Goal: Task Accomplishment & Management: Manage account settings

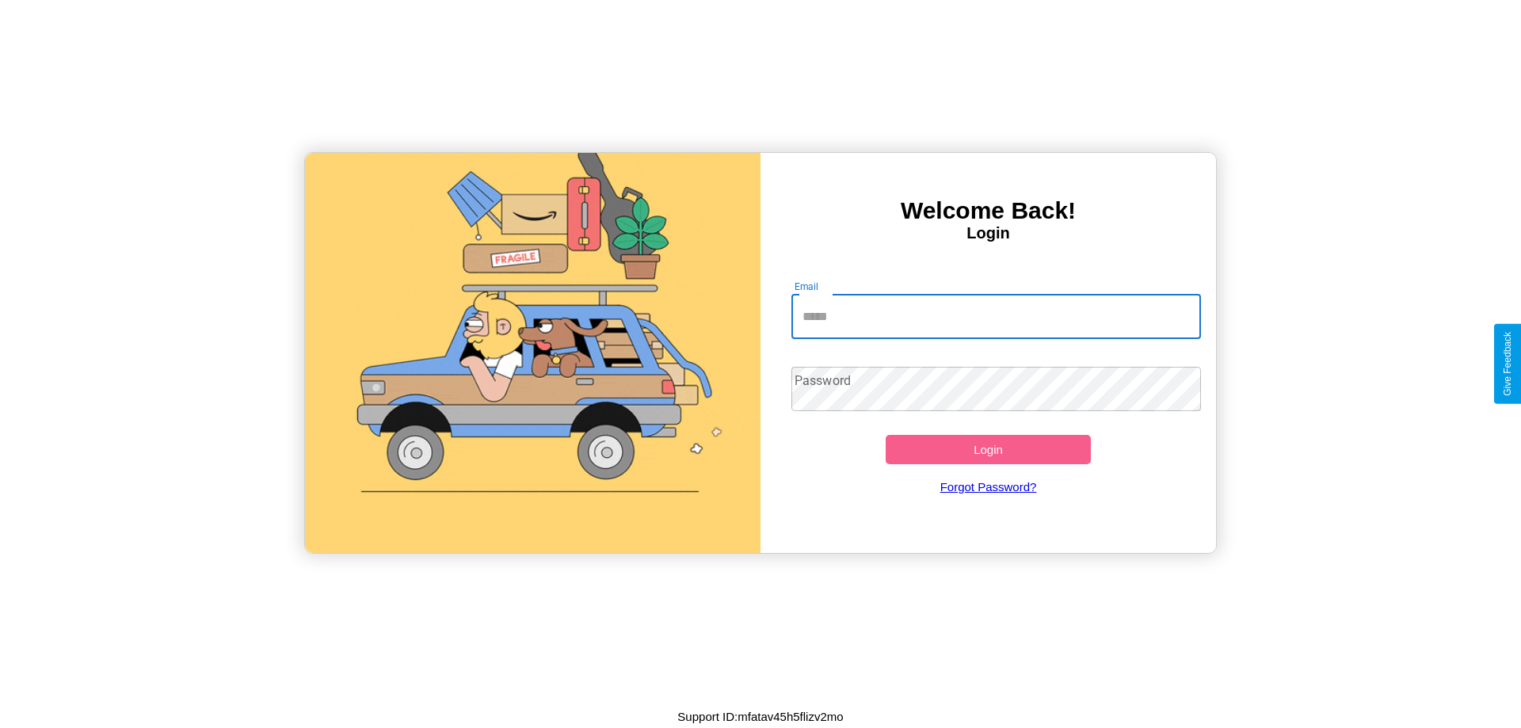
click at [996, 316] on input "Email" at bounding box center [996, 317] width 410 height 44
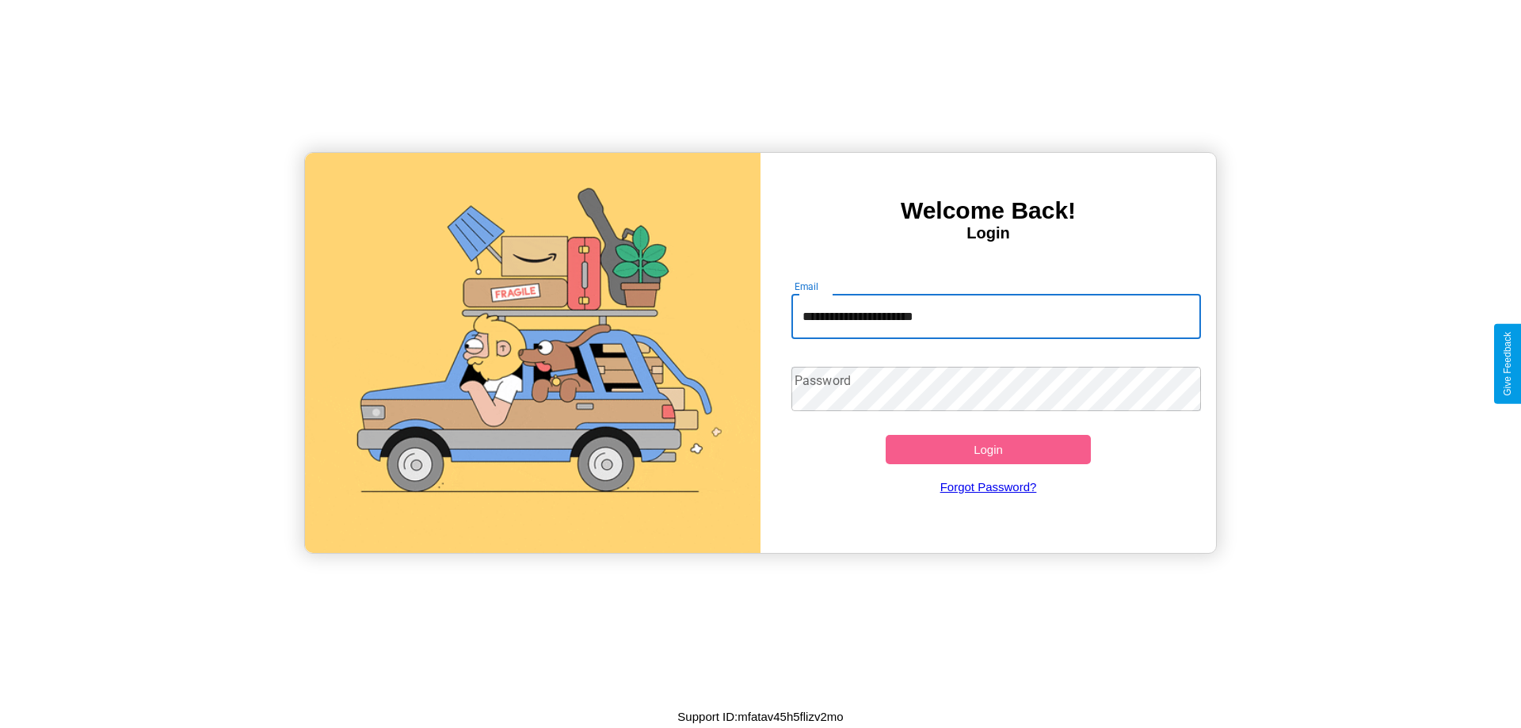
type input "**********"
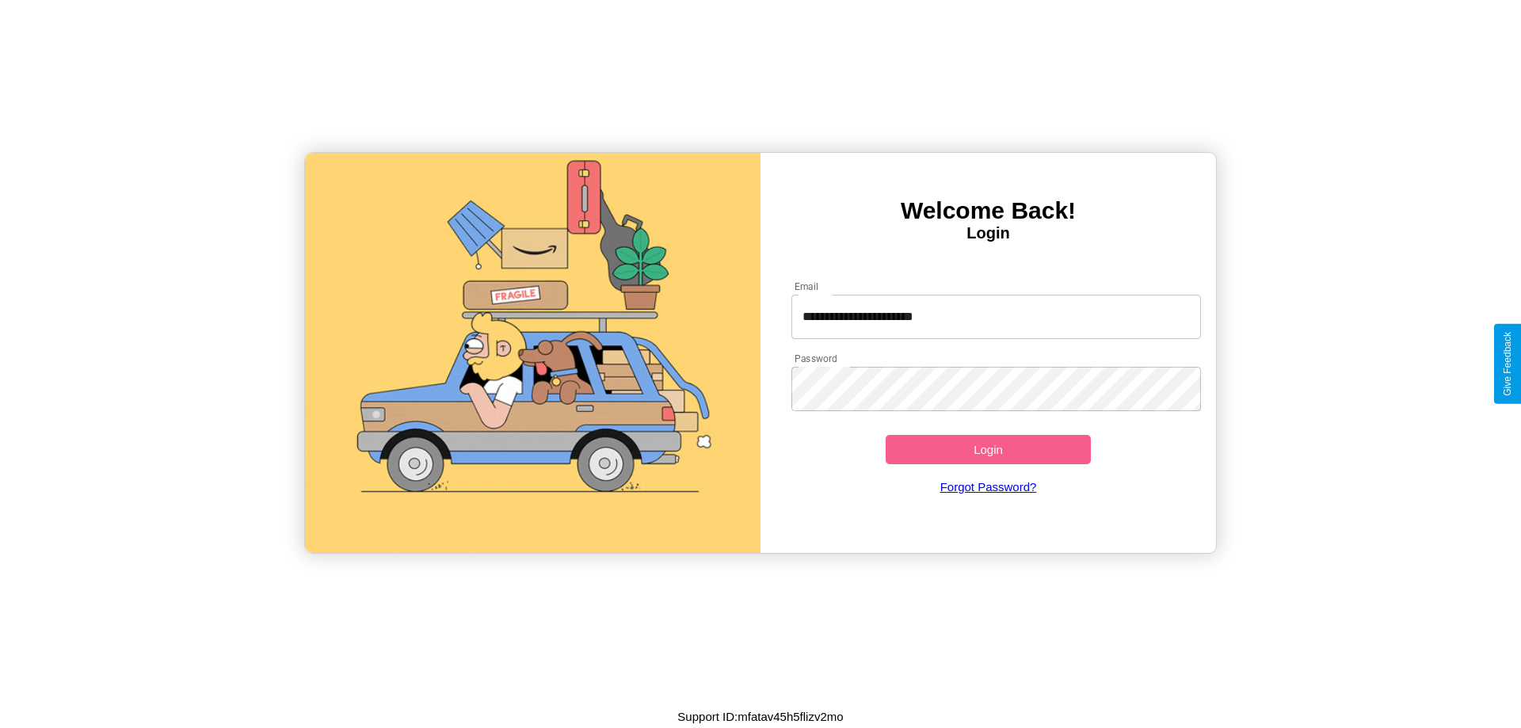
click at [988, 449] on button "Login" at bounding box center [987, 449] width 205 height 29
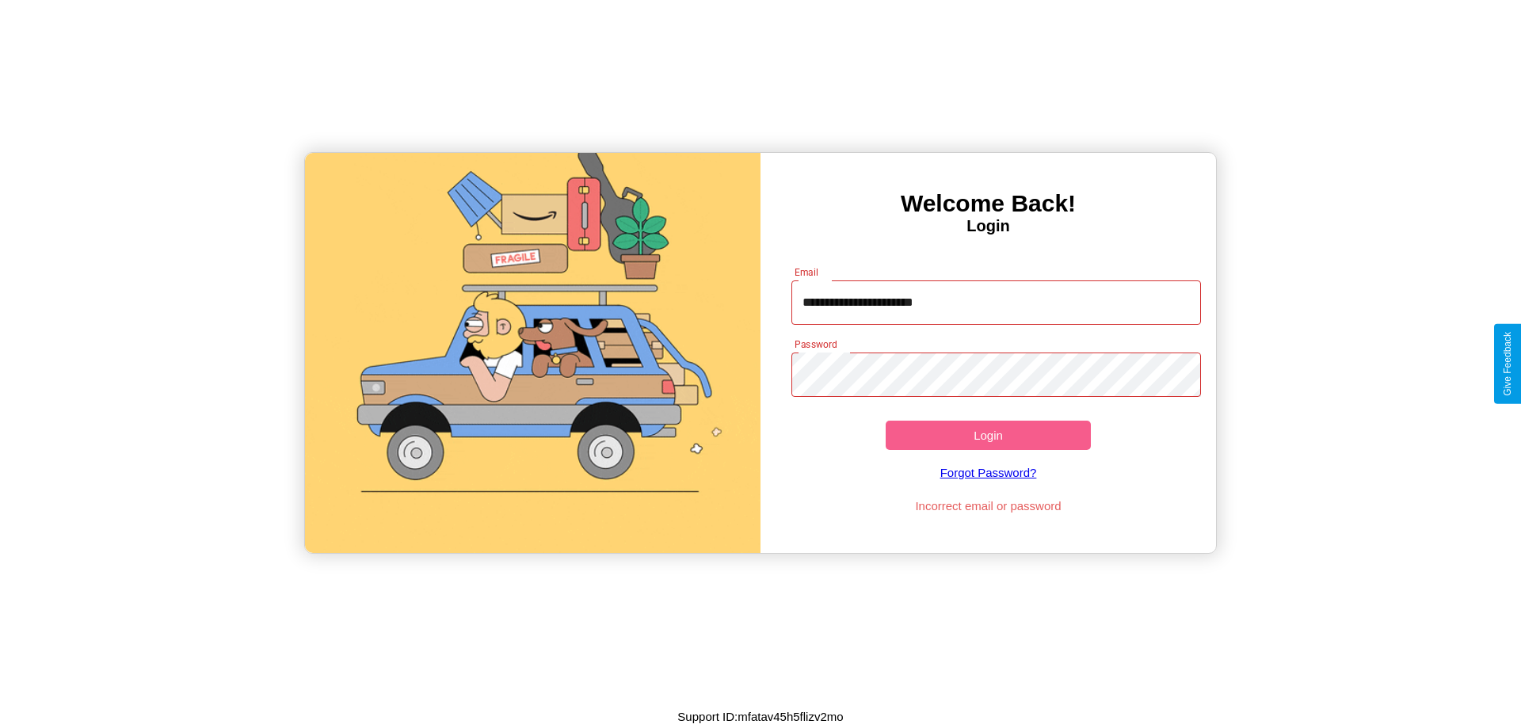
click at [988, 435] on button "Login" at bounding box center [987, 435] width 205 height 29
